Goal: Task Accomplishment & Management: Complete application form

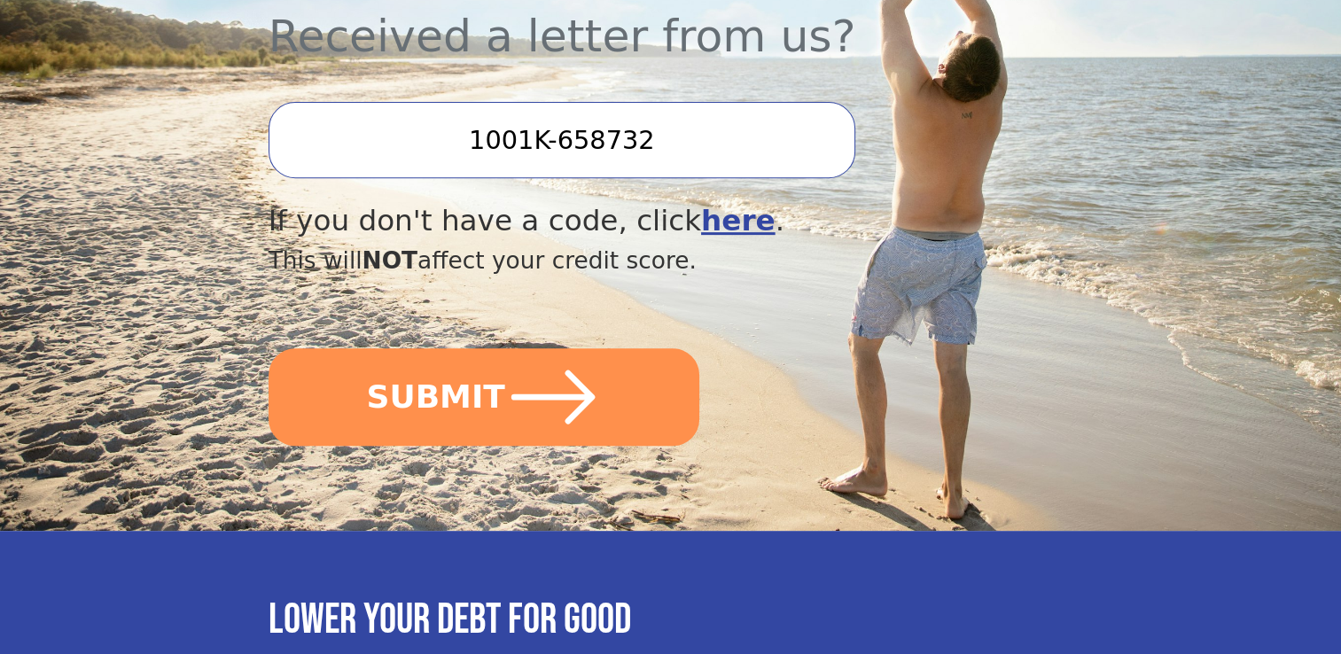
scroll to position [697, 0]
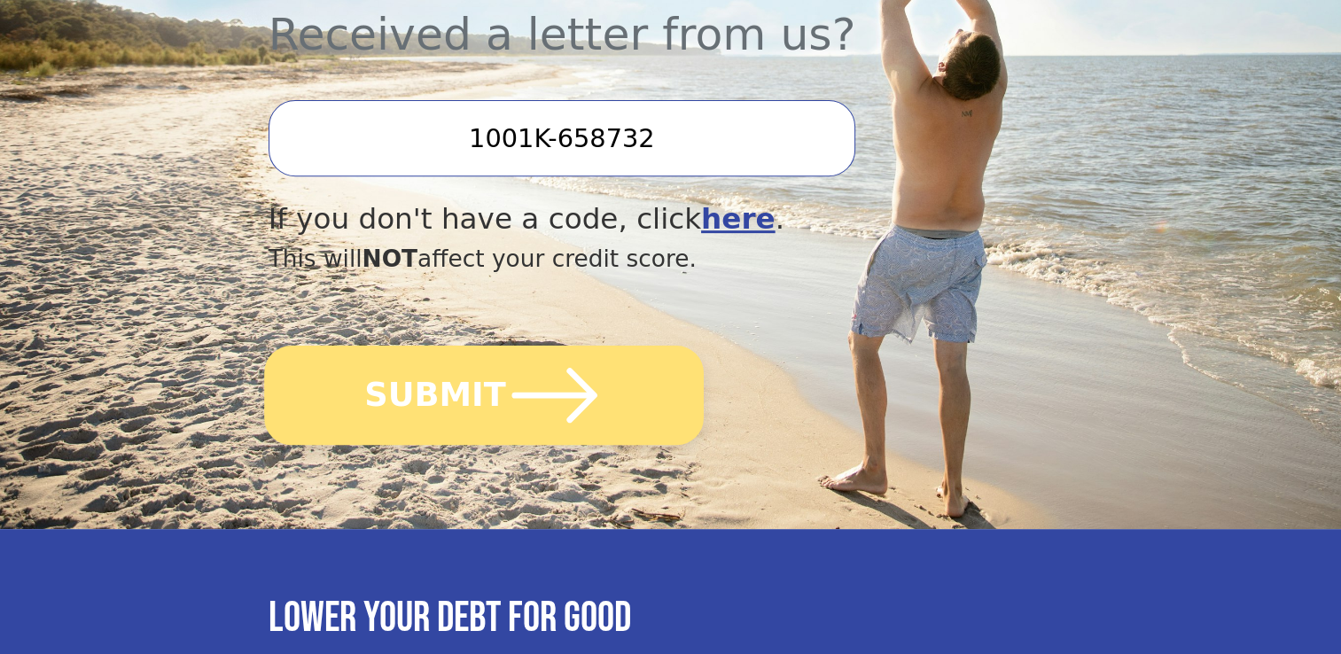
click at [479, 346] on button "SUBMIT" at bounding box center [484, 395] width 440 height 99
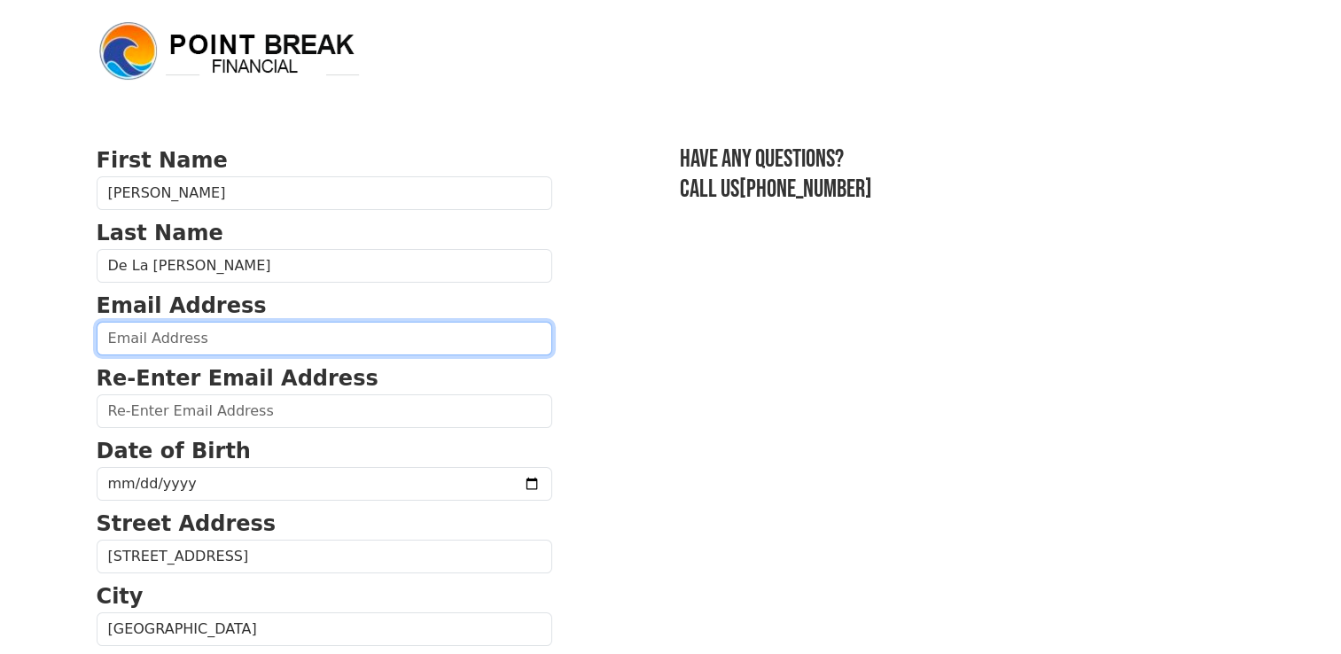
click at [397, 328] on input "email" at bounding box center [325, 339] width 456 height 34
type input "rauldlch@hotmail.com"
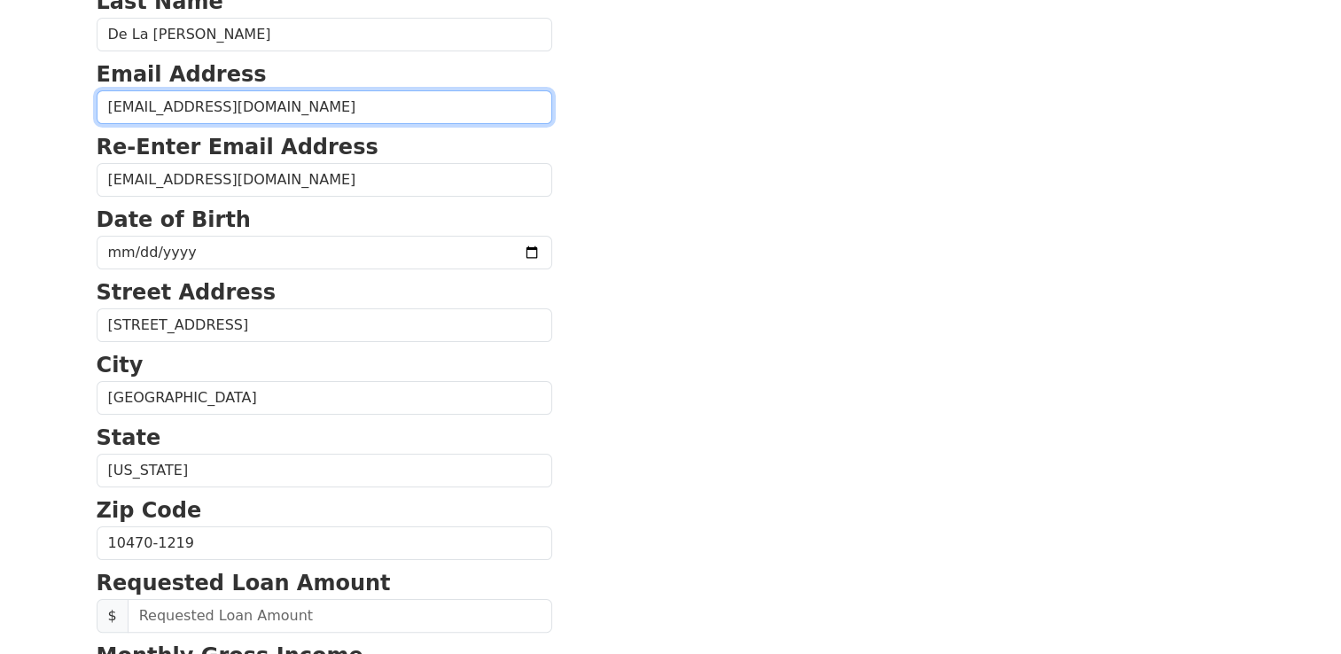
scroll to position [219, 0]
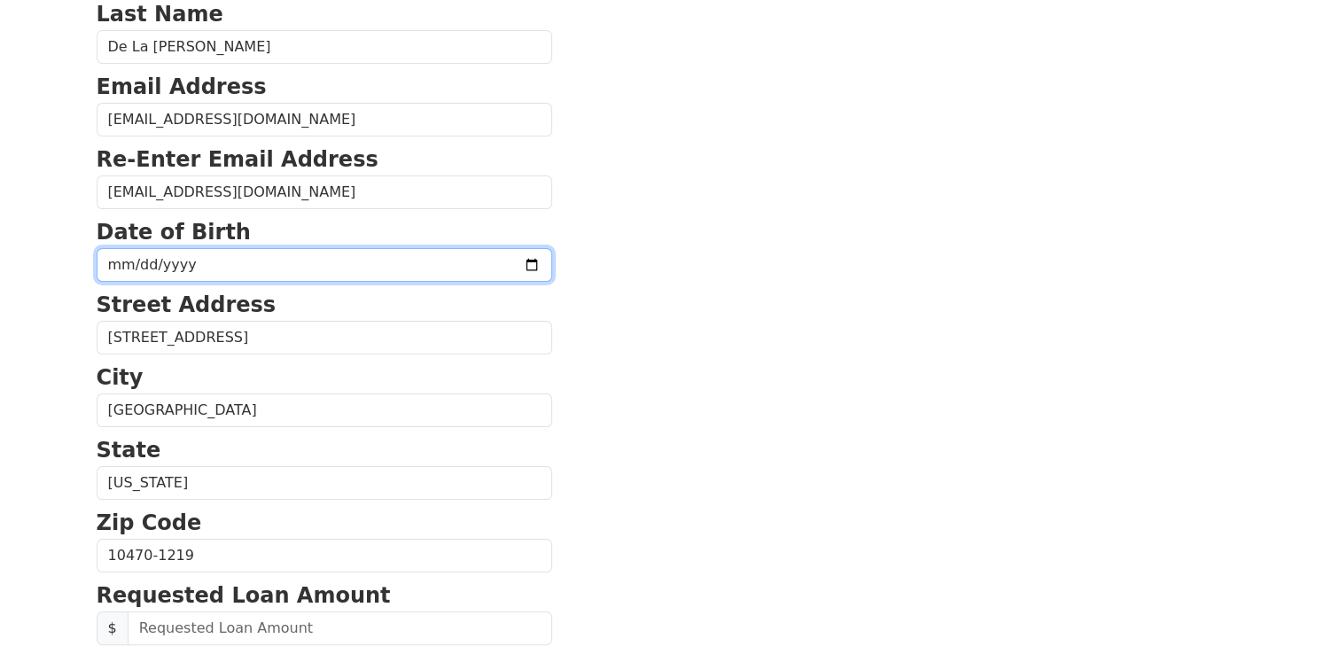
click at [332, 248] on input "date" at bounding box center [325, 265] width 456 height 34
type input "1987-10-09"
click at [324, 271] on input "1987-10-09" at bounding box center [325, 265] width 456 height 34
click at [320, 268] on input "1987-10-09" at bounding box center [325, 265] width 456 height 34
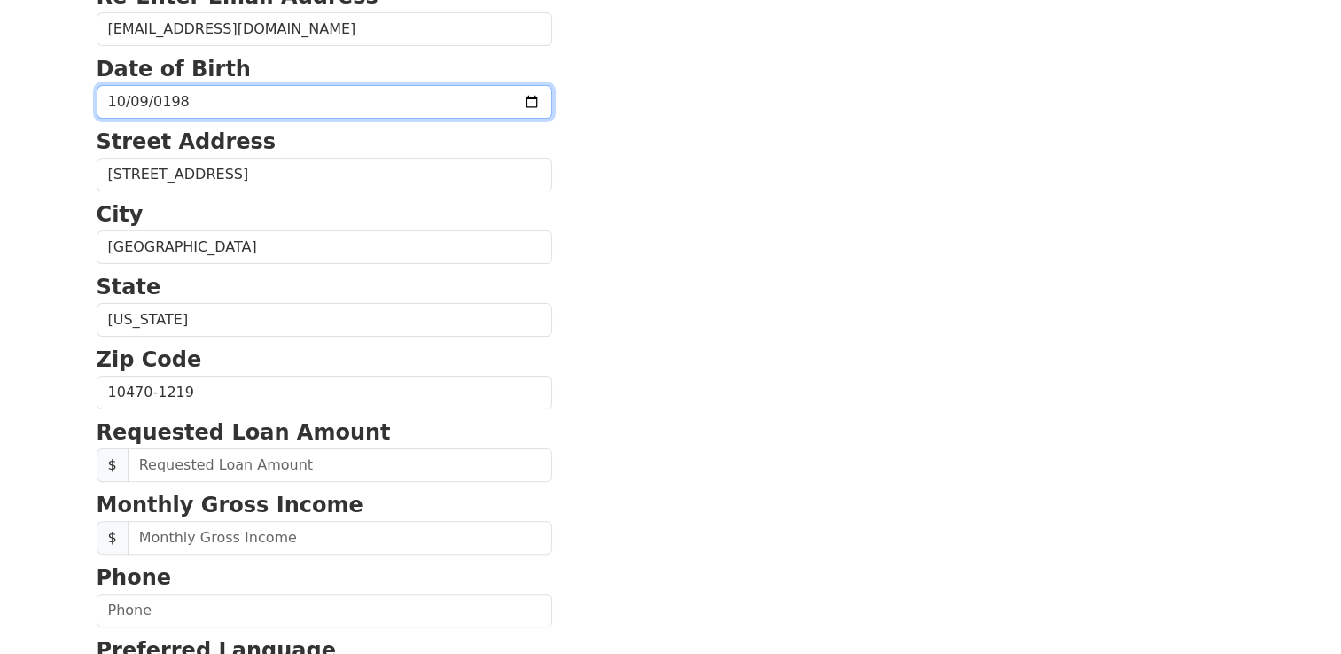
scroll to position [377, 0]
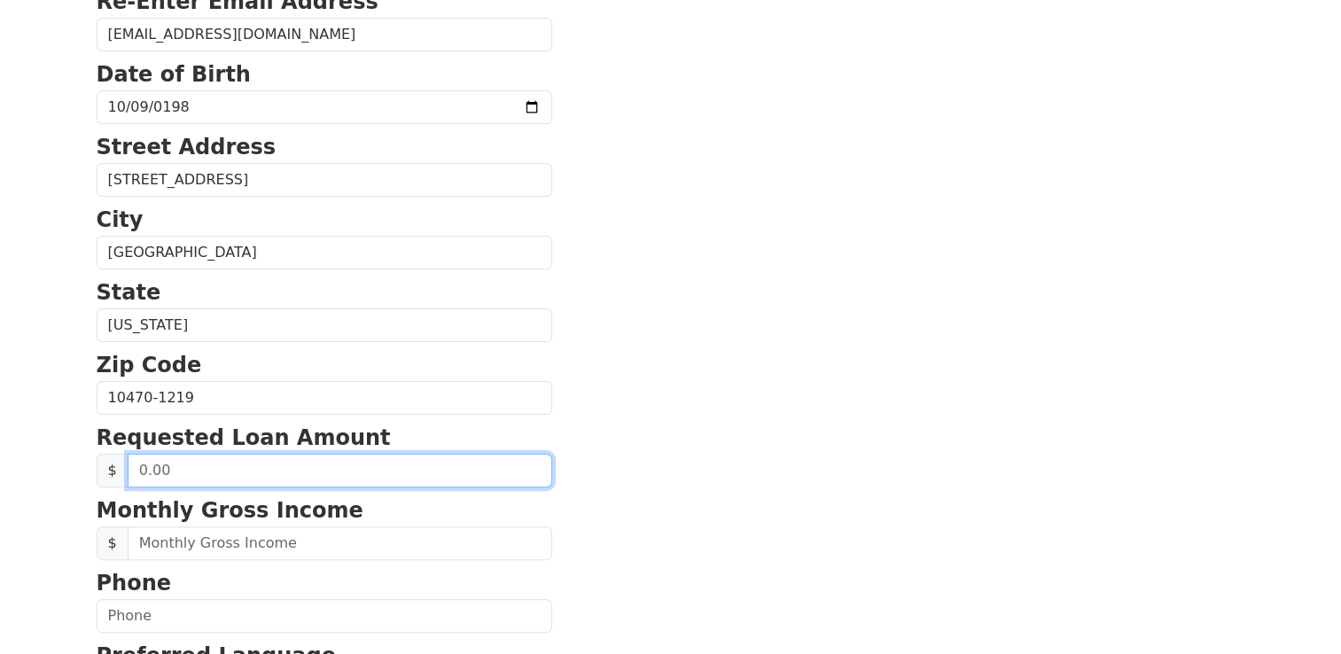
click at [340, 465] on input "text" at bounding box center [340, 471] width 424 height 34
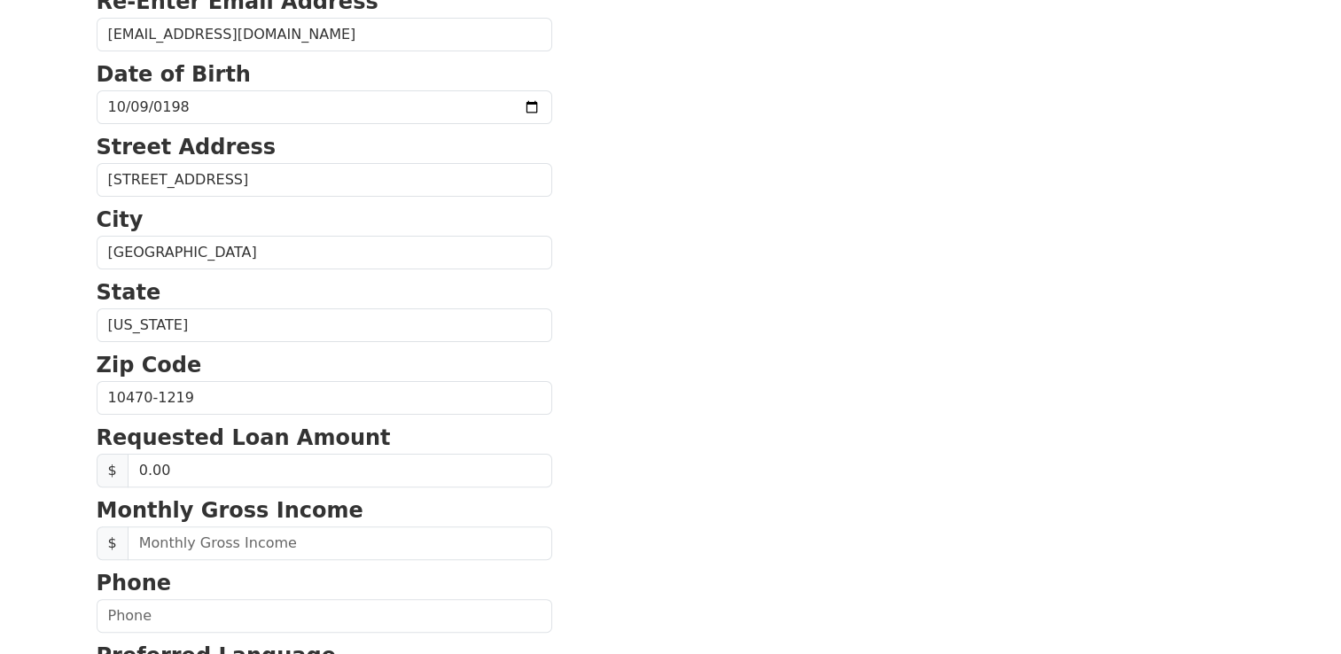
click at [104, 468] on span "$" at bounding box center [113, 471] width 32 height 34
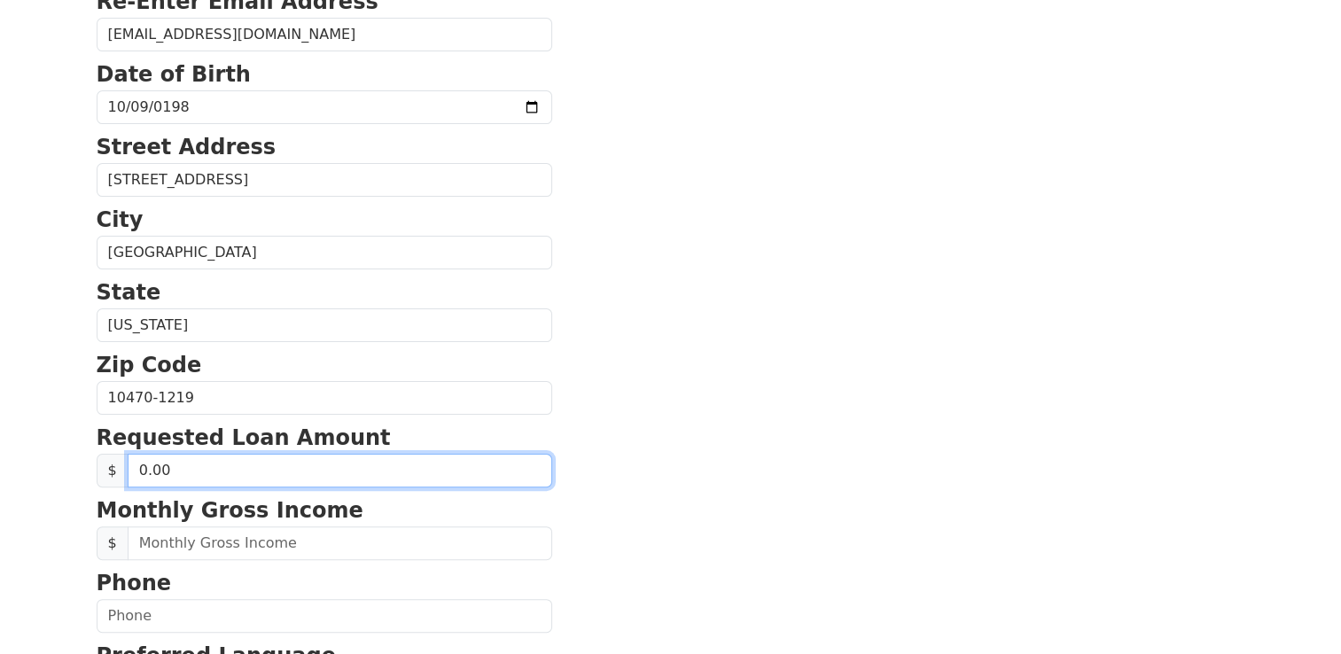
click at [138, 465] on input "0.00" at bounding box center [340, 471] width 424 height 34
type input "30,000.00"
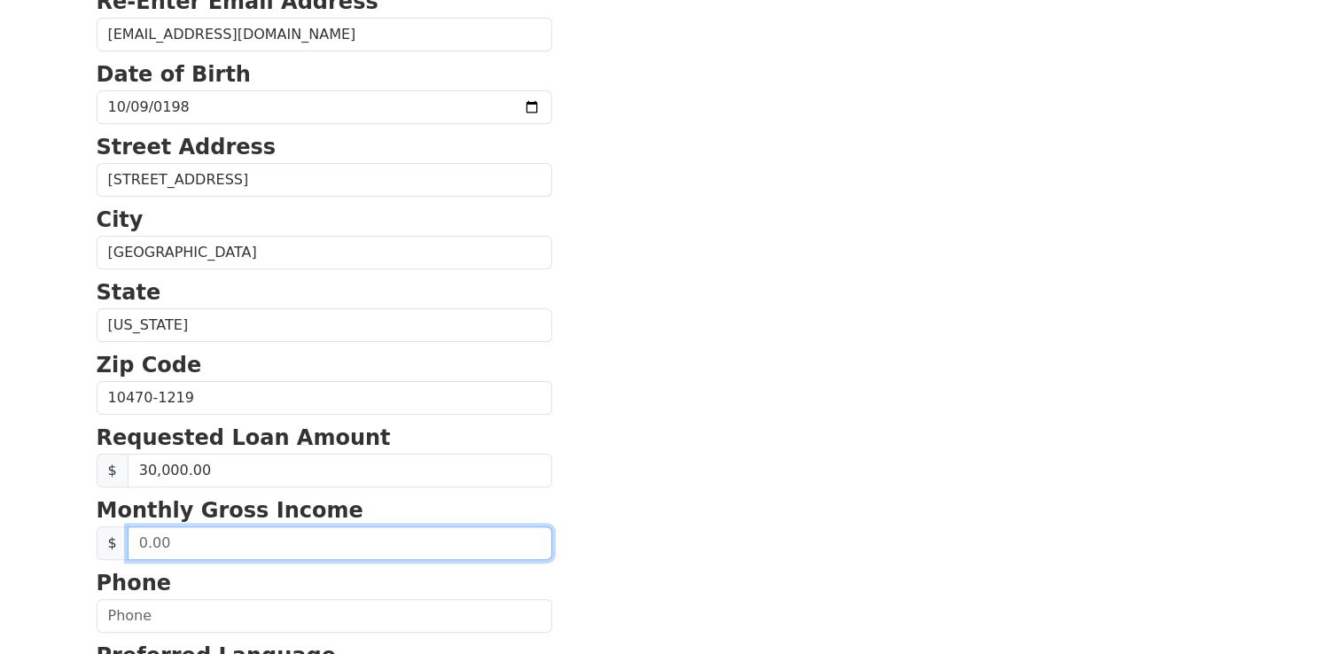
click at [132, 537] on input "text" at bounding box center [340, 543] width 424 height 34
type input "7,500.00"
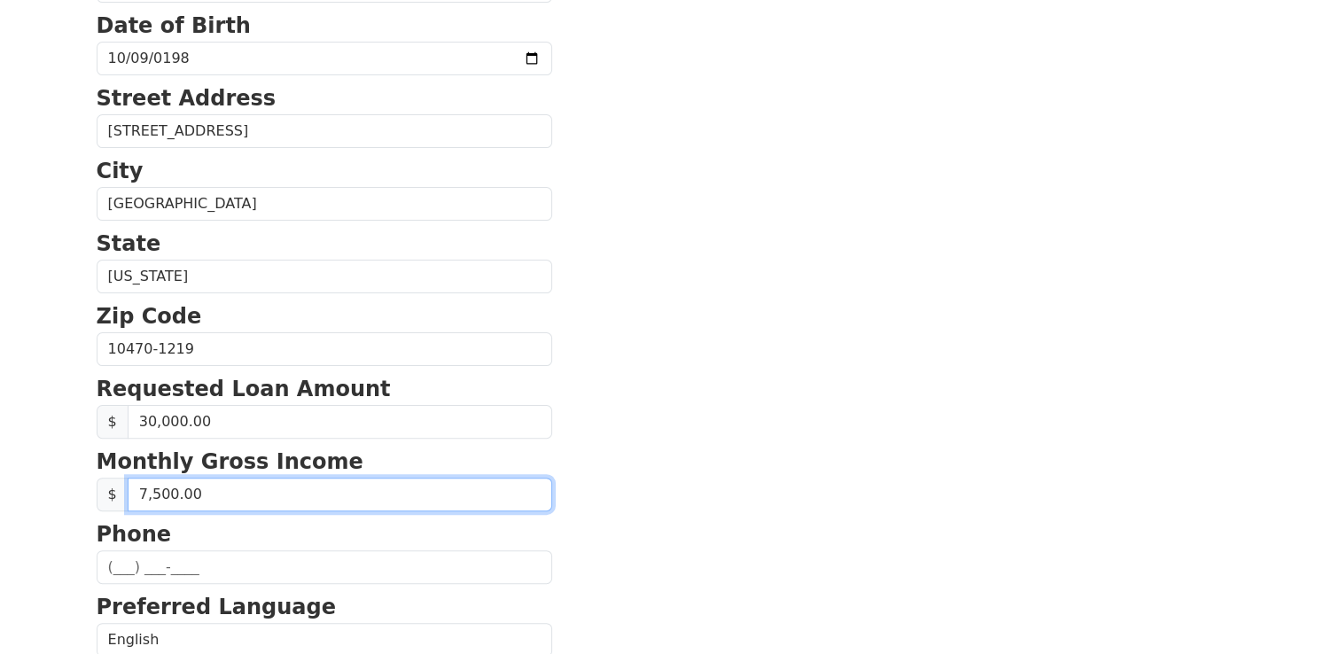
scroll to position [432, 0]
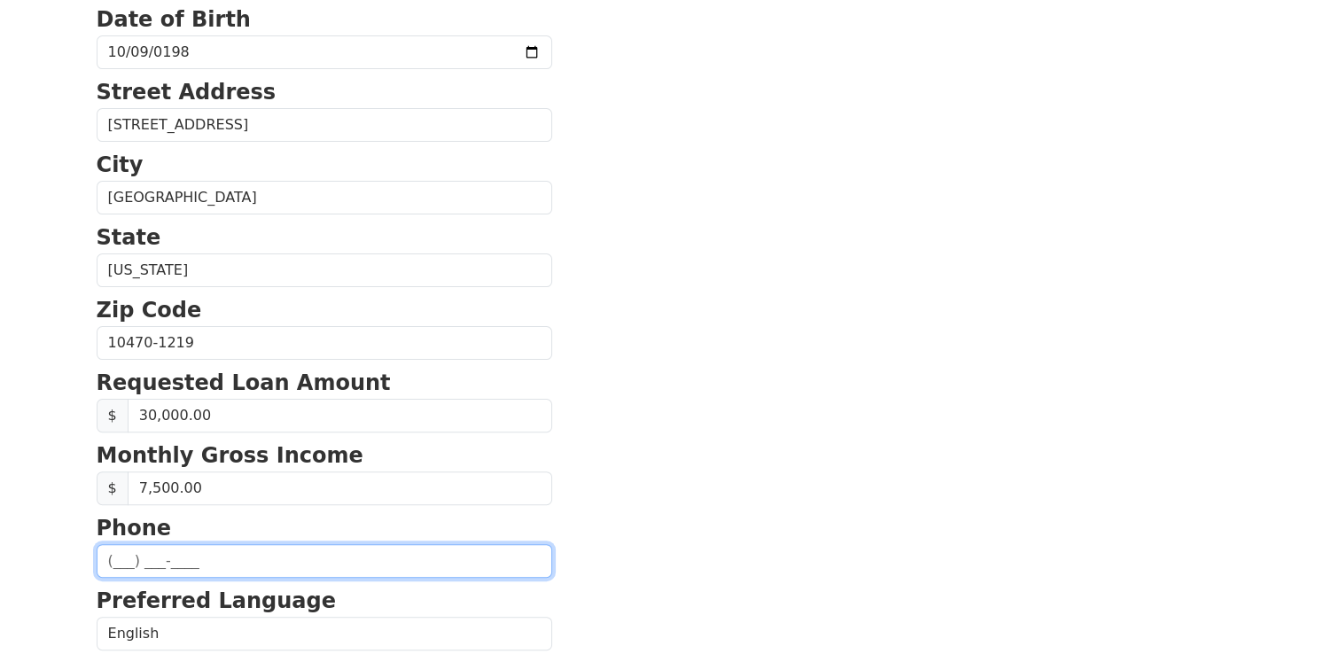
click at [125, 550] on input "text" at bounding box center [325, 561] width 456 height 34
type input "(347) 640-9043"
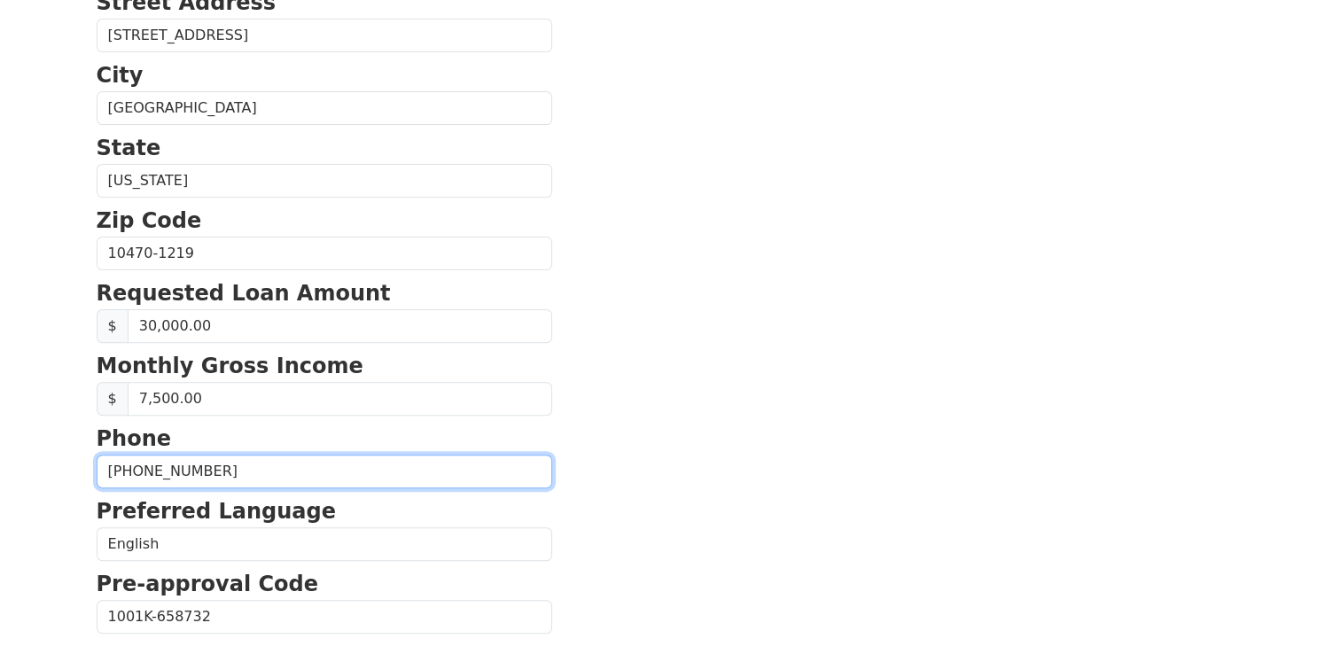
scroll to position [560, 0]
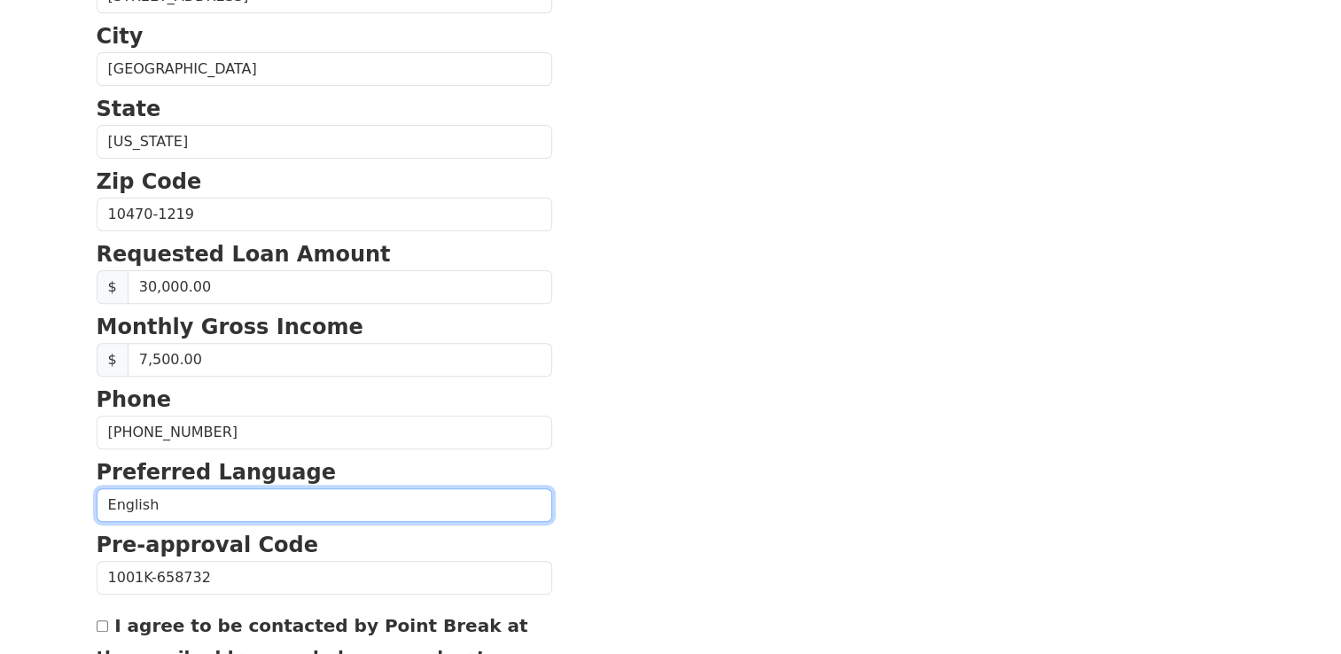
click at [203, 503] on select "English Spanish" at bounding box center [325, 505] width 456 height 34
select select "Spanish"
click at [97, 488] on select "English Spanish" at bounding box center [325, 505] width 456 height 34
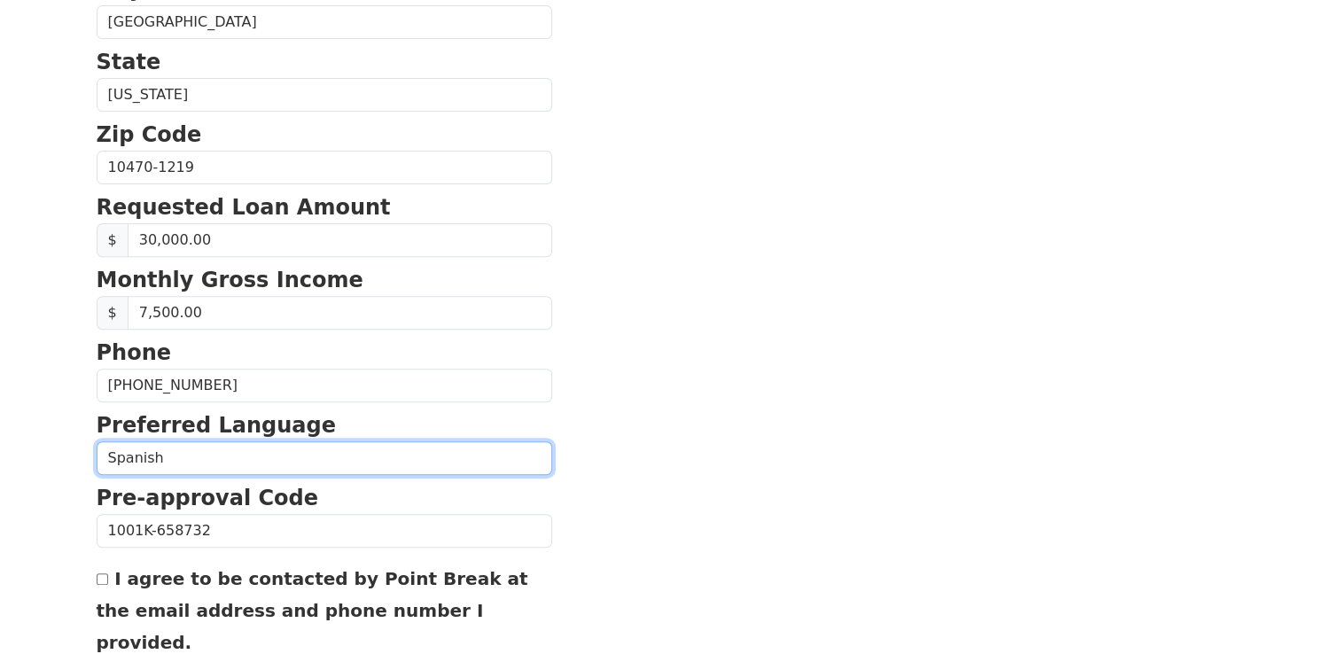
scroll to position [616, 0]
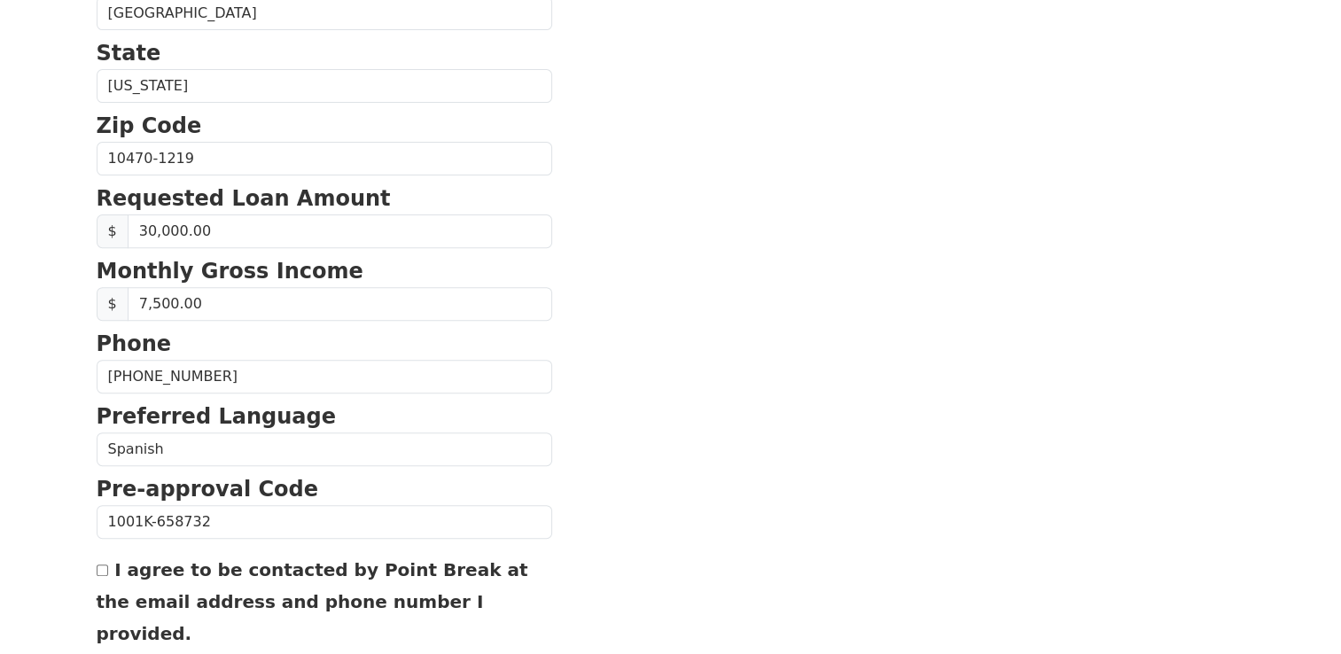
click at [97, 566] on input "I agree to be contacted by Point Break at the email address and phone number I …" at bounding box center [103, 571] width 12 height 12
checkbox input "true"
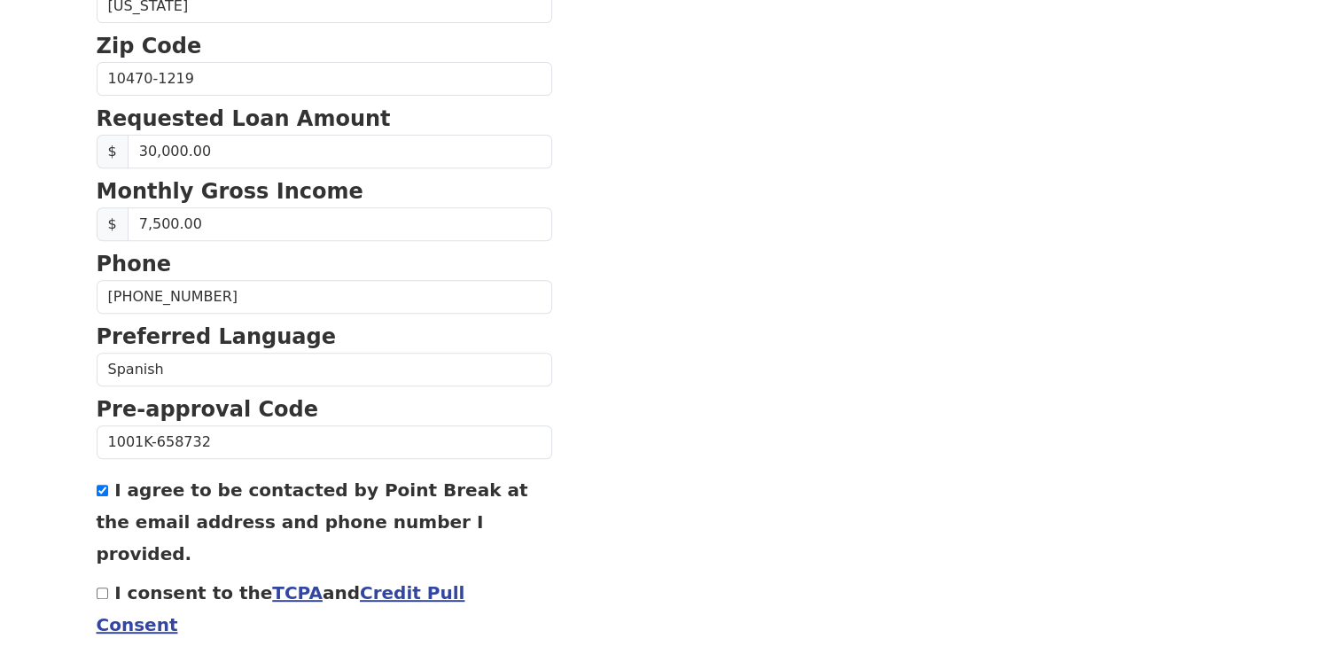
scroll to position [708, 0]
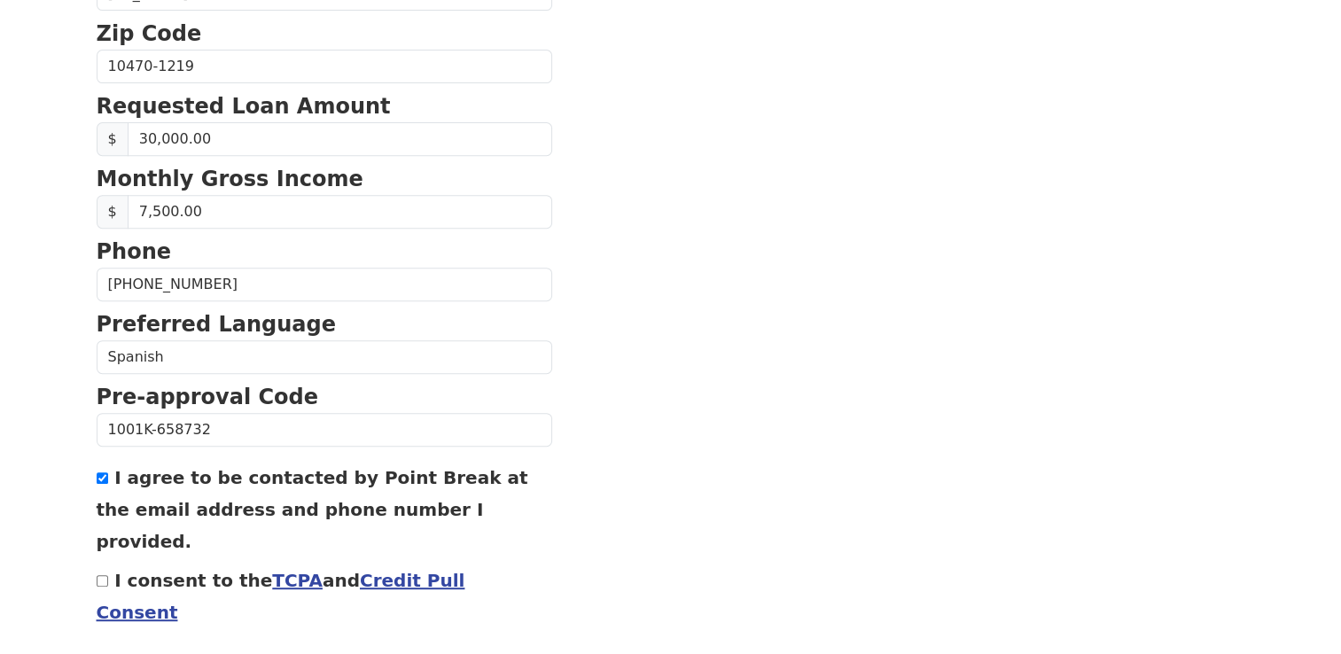
click at [99, 575] on input "I consent to the TCPA and Credit Pull Consent" at bounding box center [103, 581] width 12 height 12
checkbox input "true"
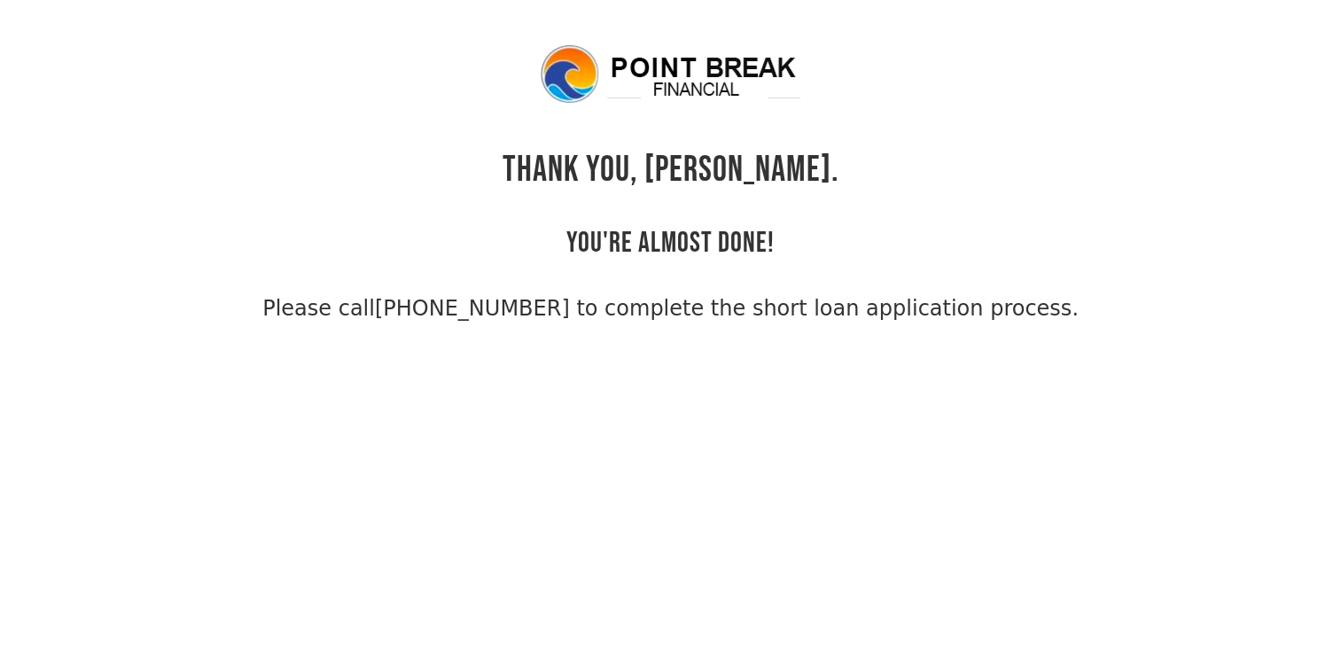
scroll to position [43, 0]
